Goal: Check status: Check status

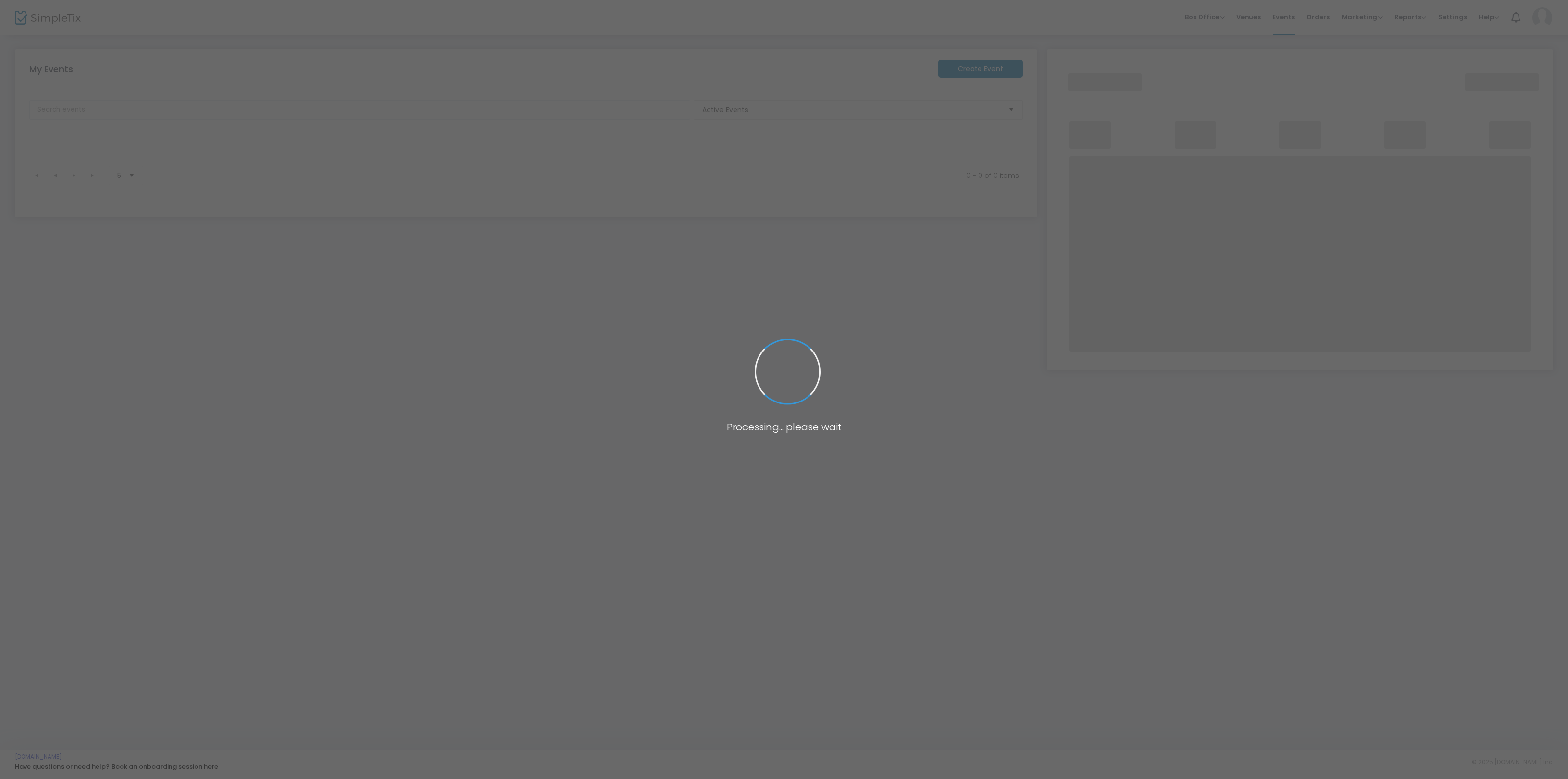
click at [537, 378] on span at bounding box center [784, 389] width 1568 height 779
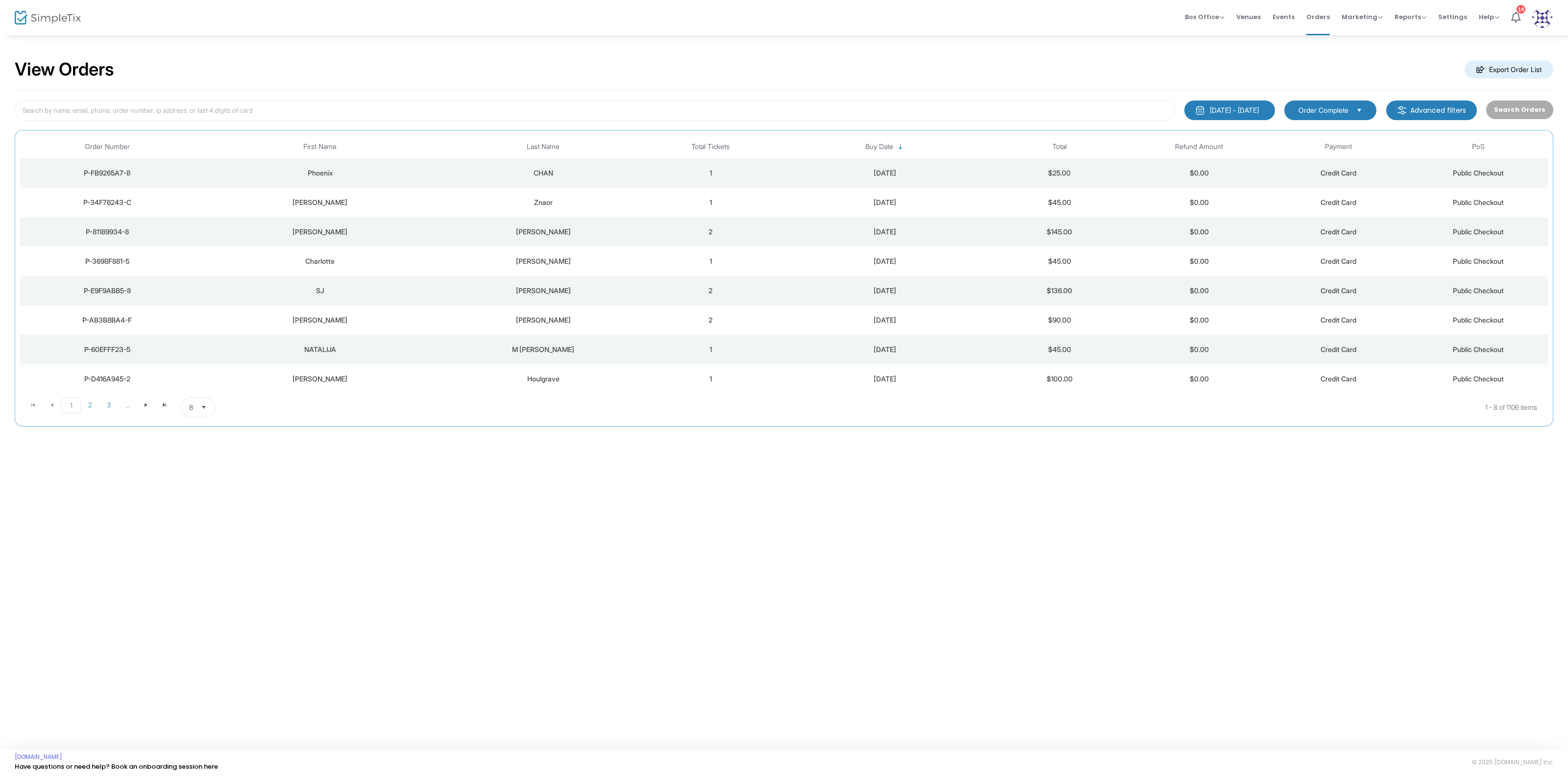
click at [587, 97] on div "1/1/2025 - 25/8/2025 Last 30 Days Today Yesterday This week This Month Last Mon…" at bounding box center [784, 258] width 1539 height 336
click at [595, 172] on div "CHAN" at bounding box center [543, 173] width 191 height 10
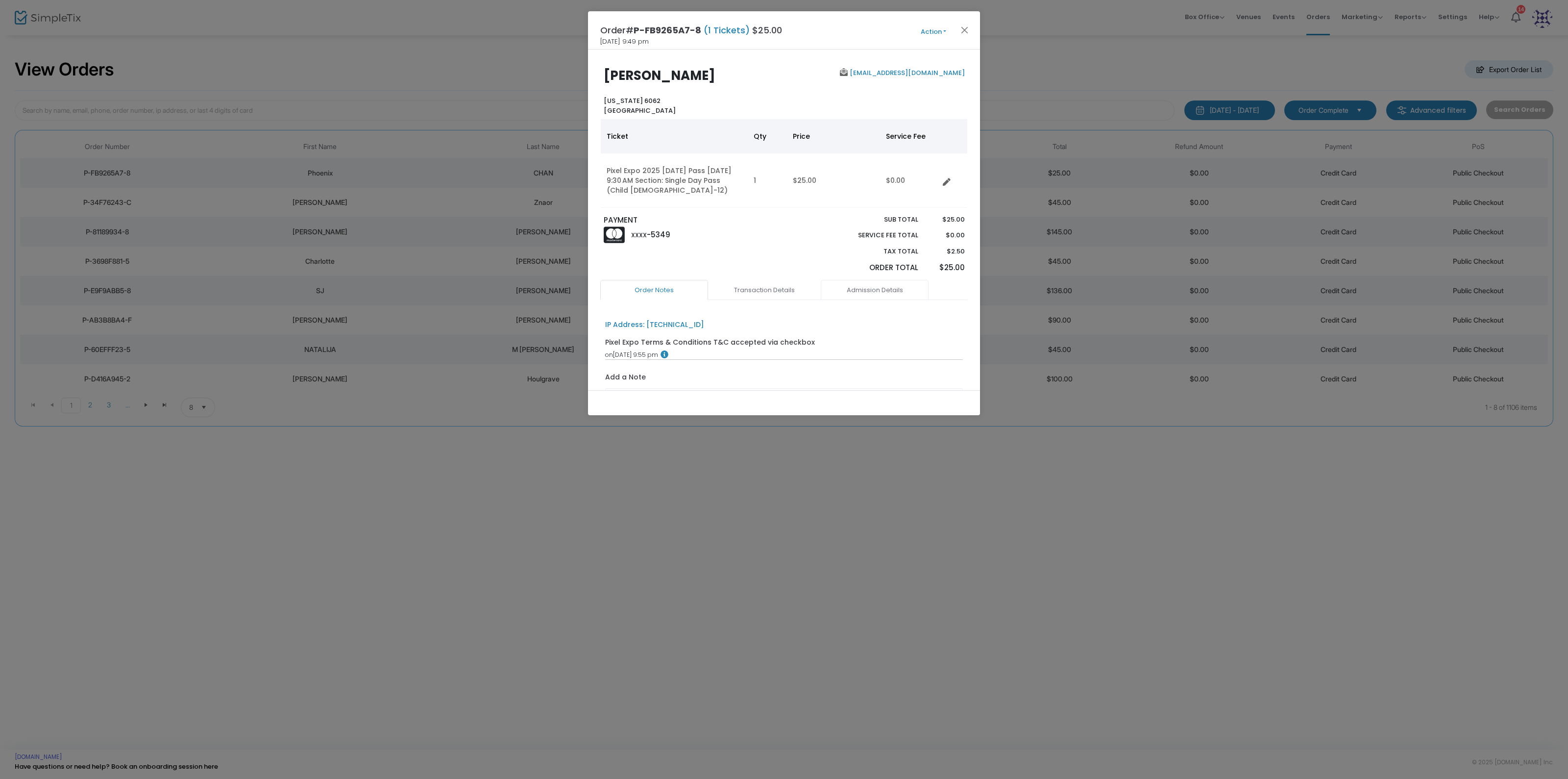
click at [844, 288] on link "Admission Details" at bounding box center [874, 291] width 108 height 21
click at [786, 289] on link "Transaction Details" at bounding box center [764, 291] width 108 height 21
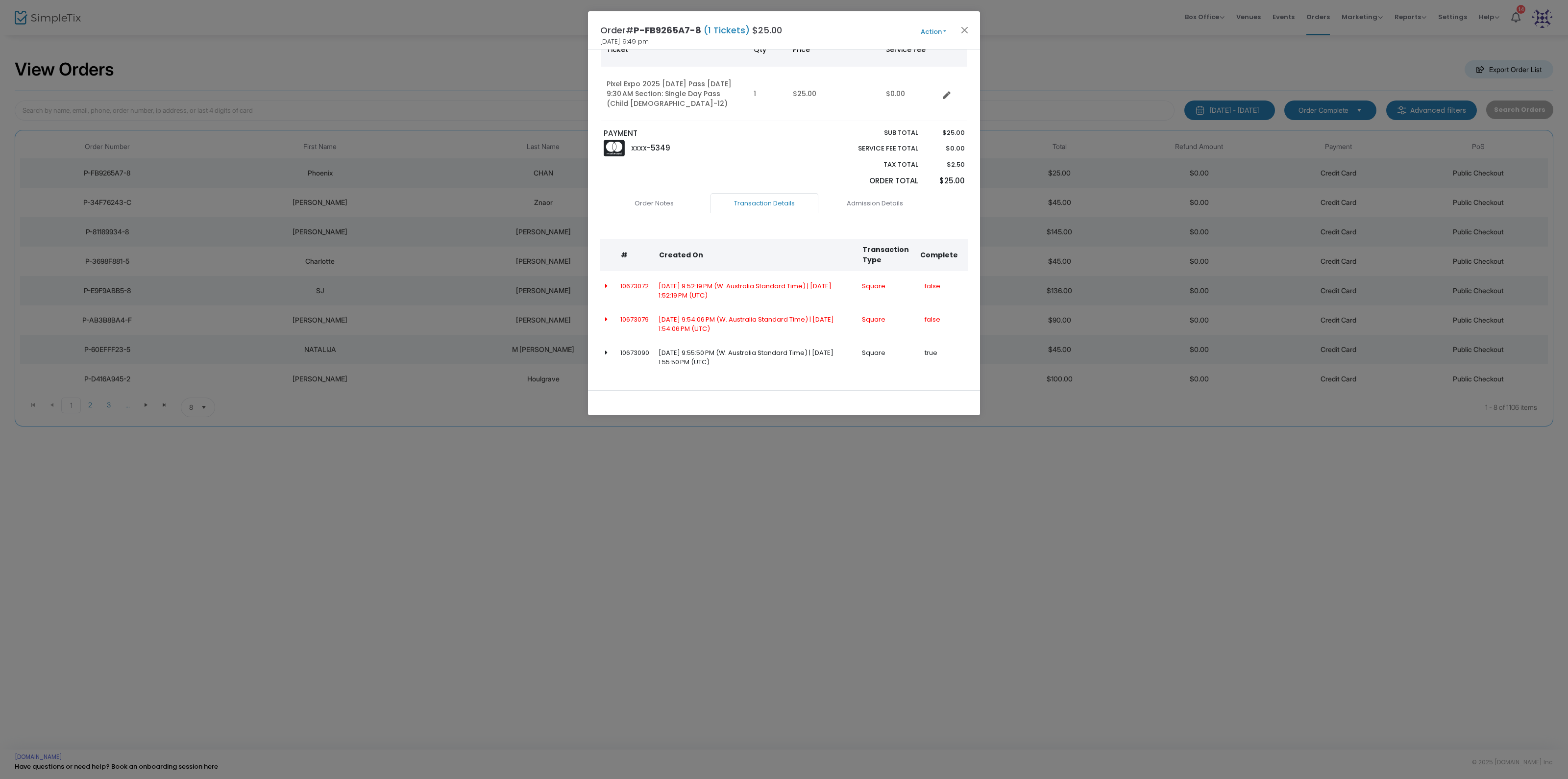
scroll to position [106, 0]
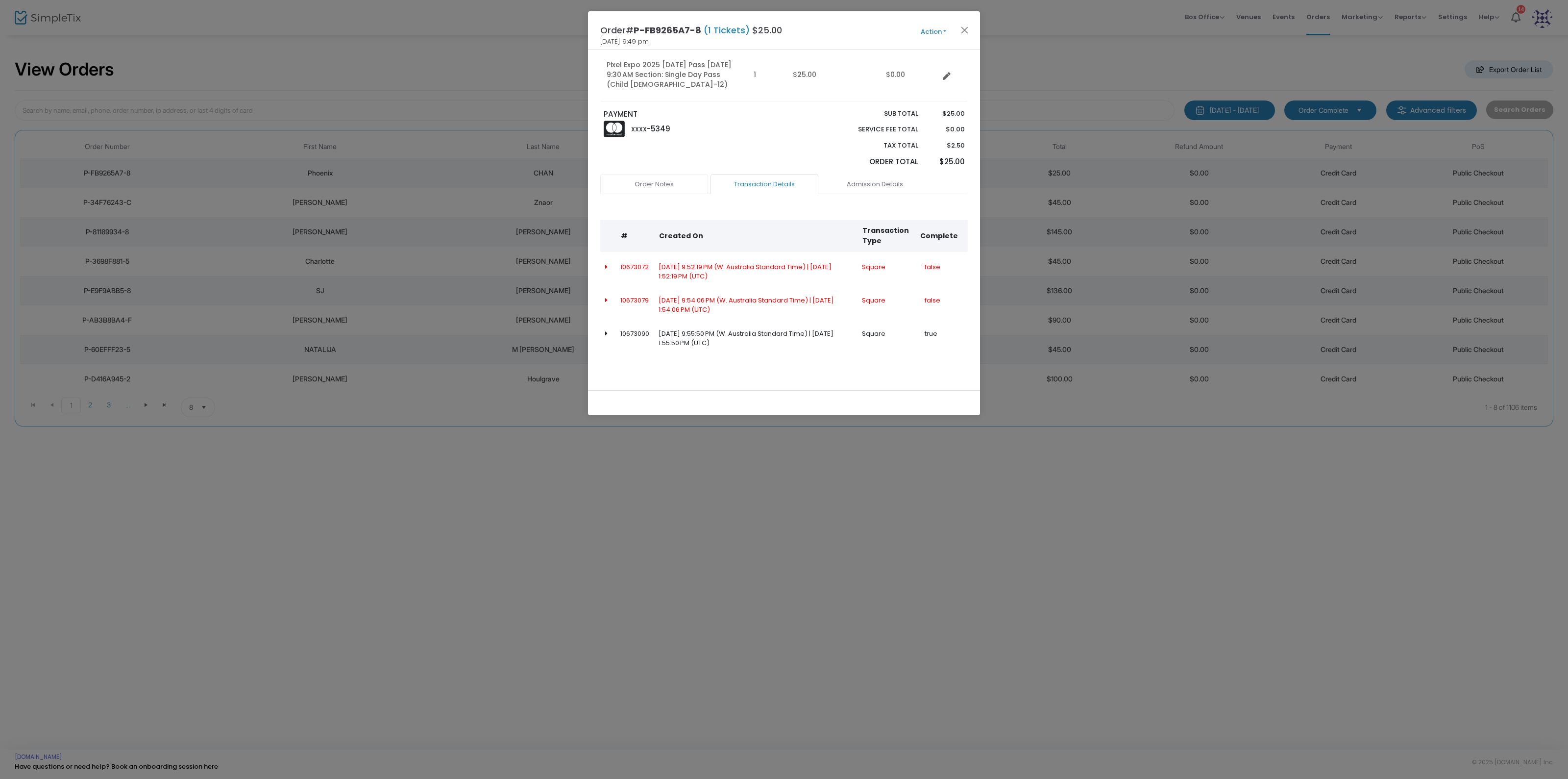
click at [678, 191] on link "Order Notes" at bounding box center [654, 185] width 108 height 21
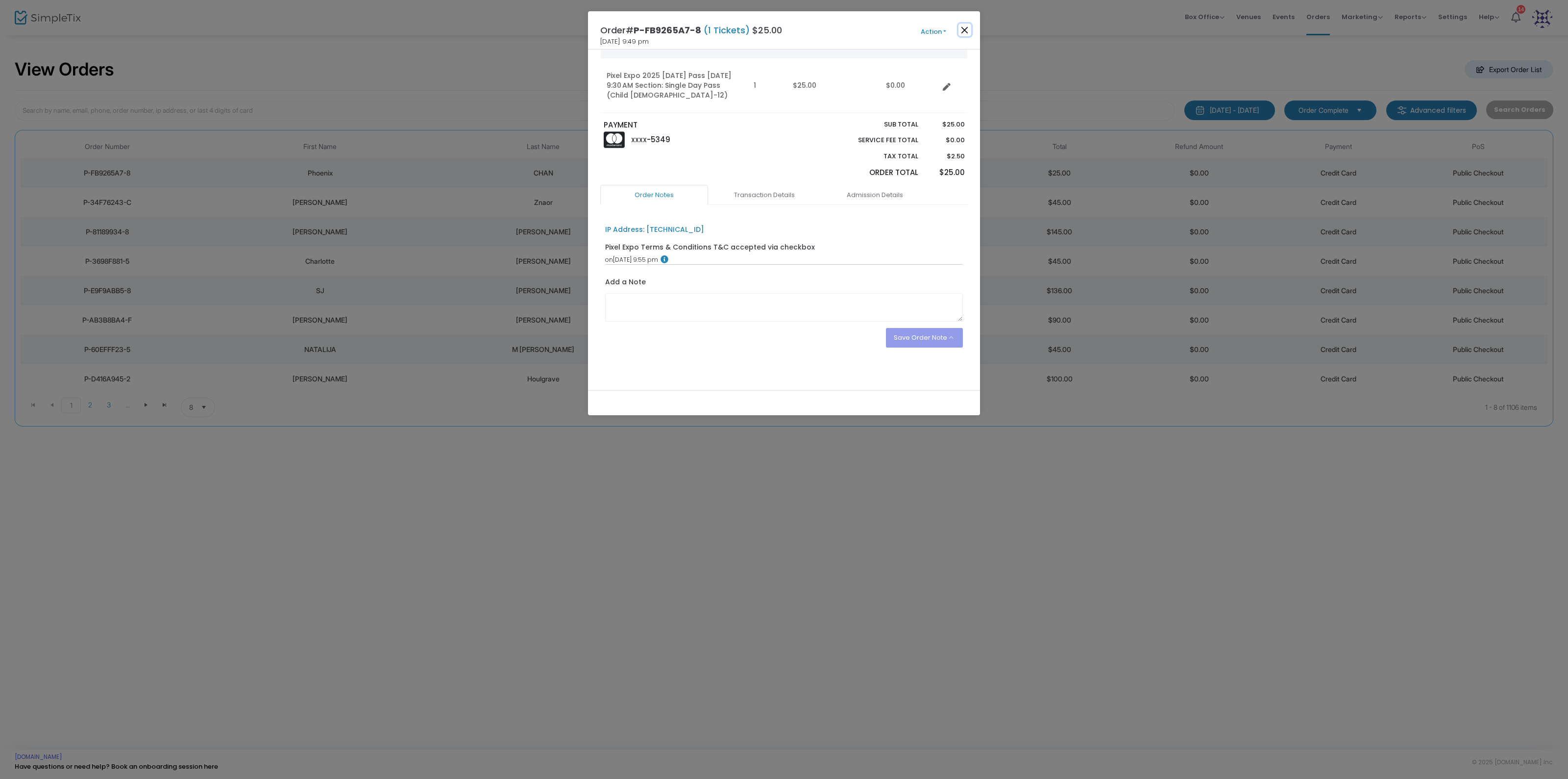
click at [964, 29] on button "Close" at bounding box center [965, 30] width 13 height 13
